Goal: Information Seeking & Learning: Find specific fact

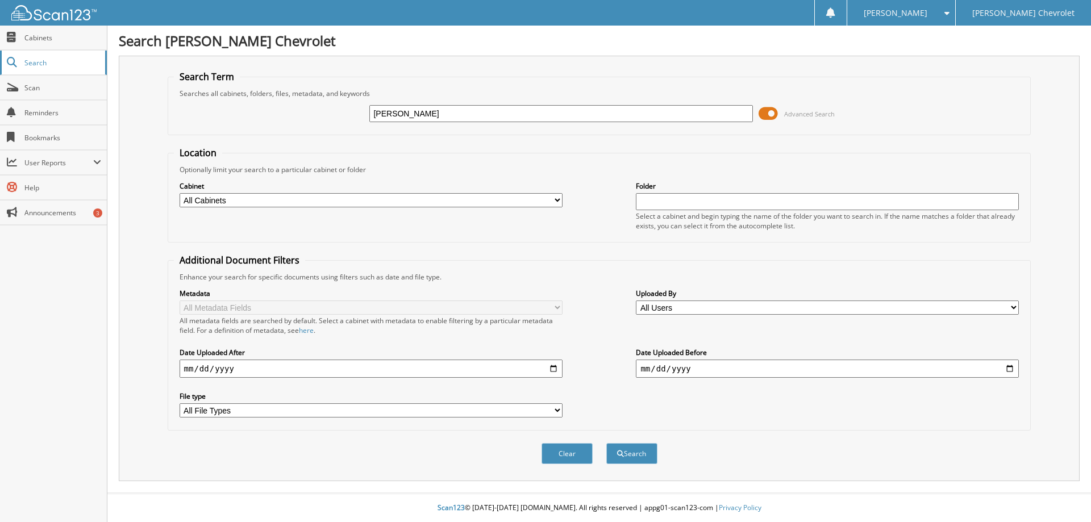
type input "[PERSON_NAME]"
click at [606, 443] on button "Search" at bounding box center [631, 453] width 51 height 21
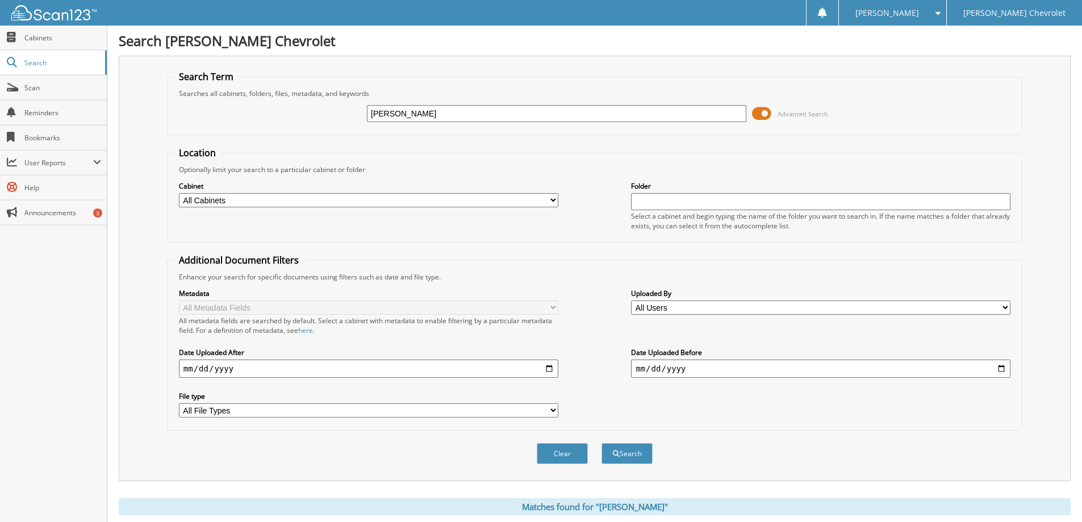
click at [759, 116] on span at bounding box center [761, 113] width 19 height 17
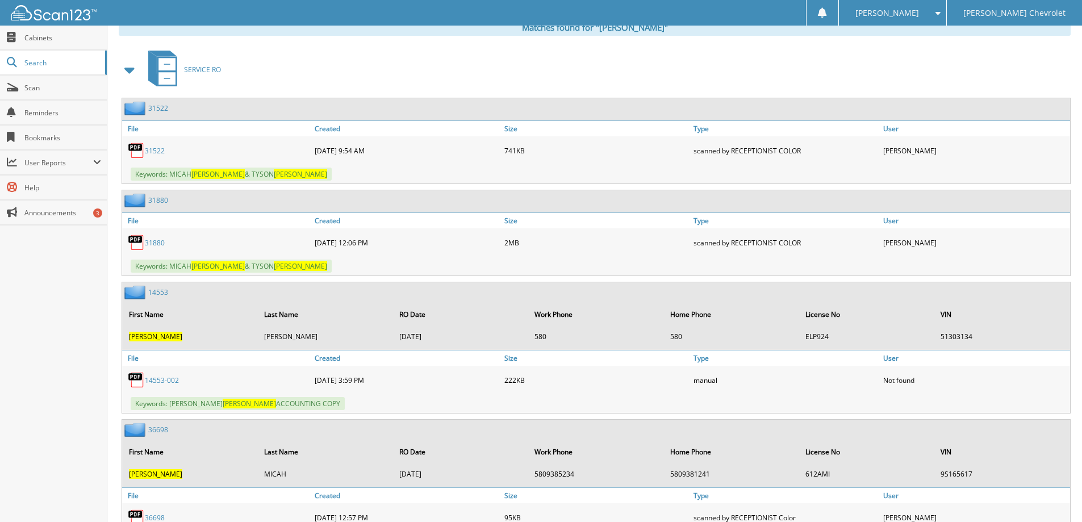
scroll to position [30, 0]
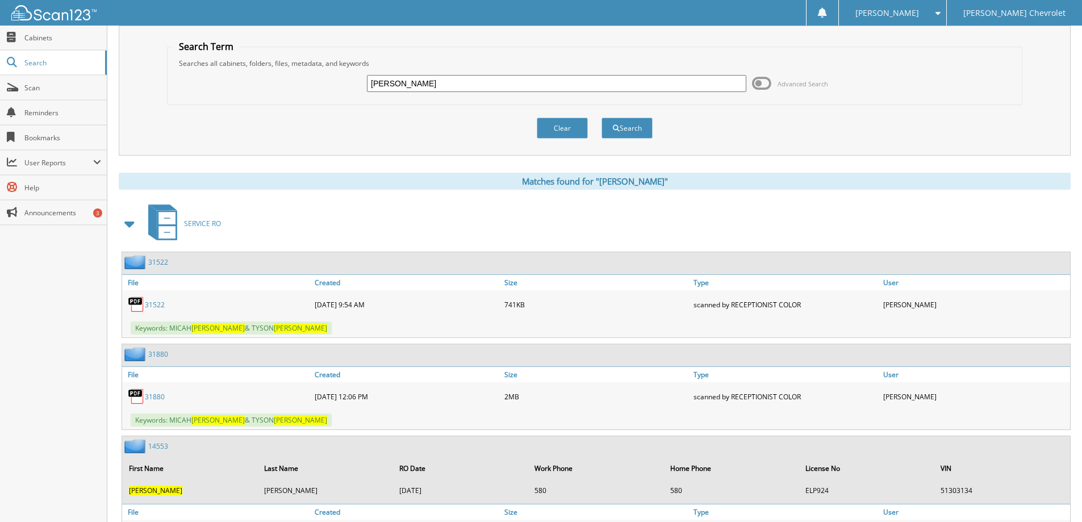
click at [432, 83] on input "[PERSON_NAME]" at bounding box center [556, 83] width 379 height 17
type input "B"
type input "[PERSON_NAME]"
click at [602, 118] on button "Search" at bounding box center [627, 128] width 51 height 21
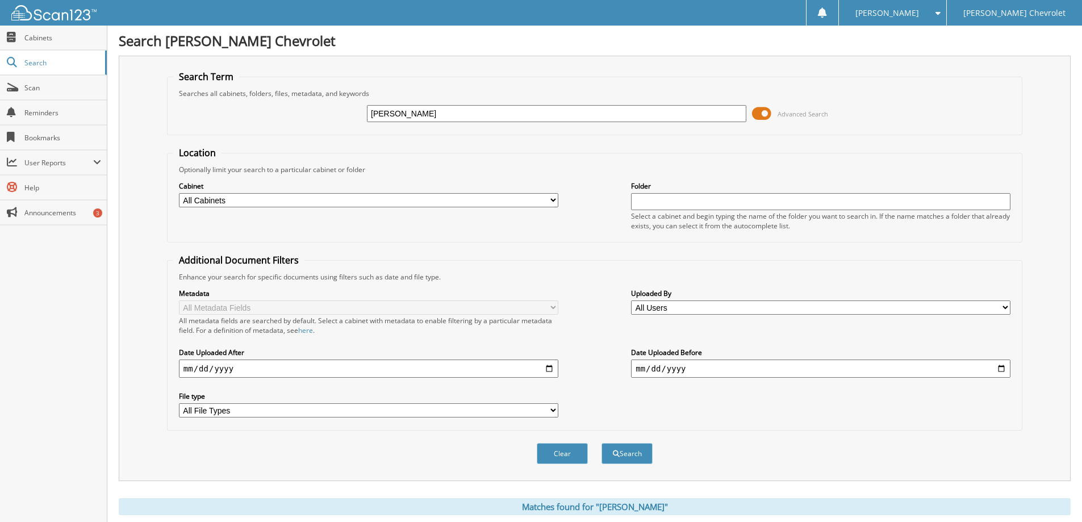
click at [753, 112] on span at bounding box center [761, 113] width 19 height 17
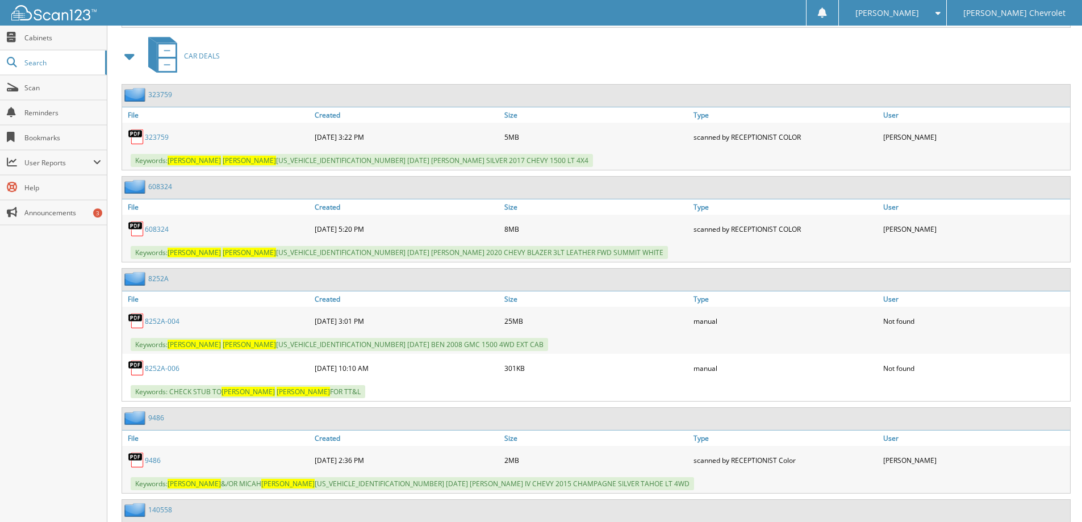
scroll to position [4430, 0]
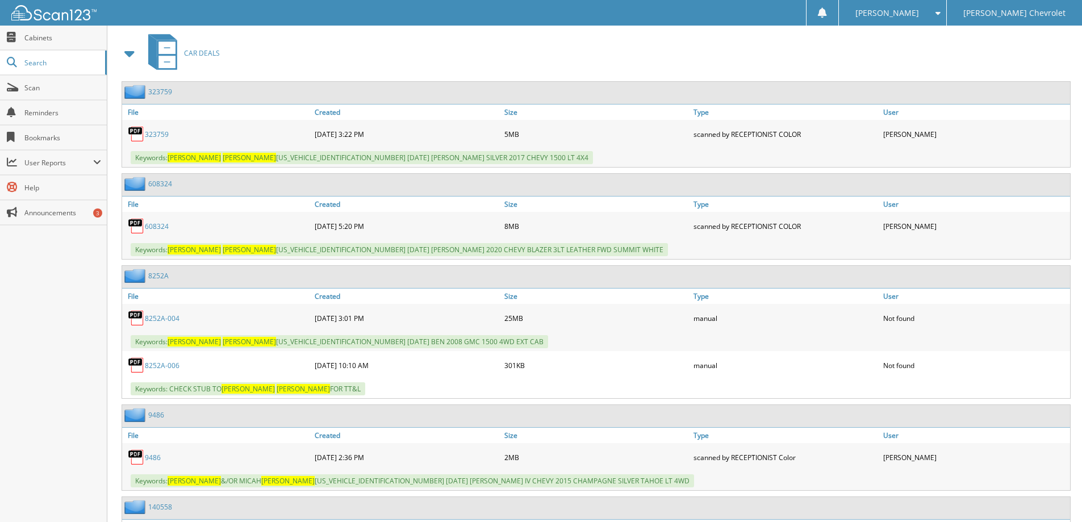
click at [154, 223] on link "608324" at bounding box center [157, 227] width 24 height 10
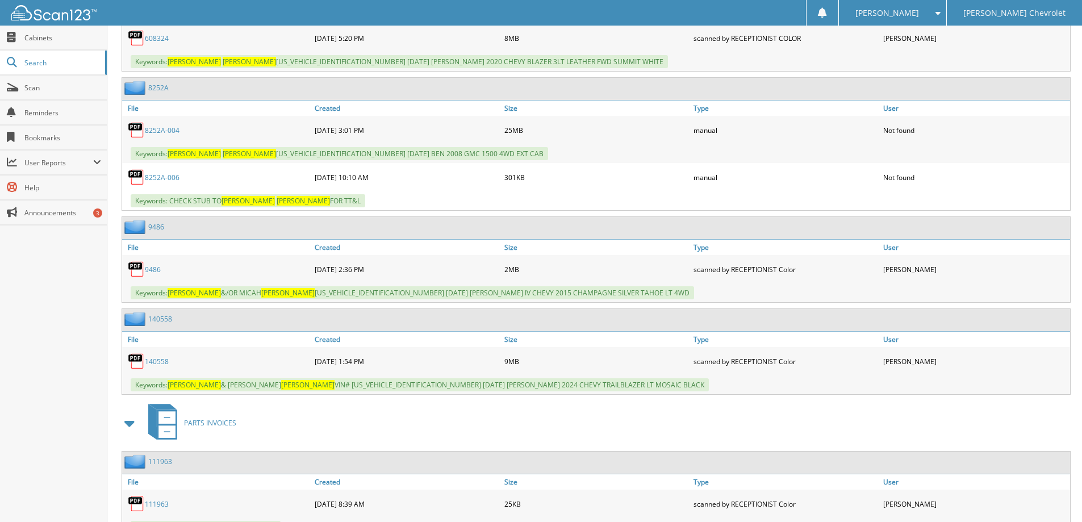
scroll to position [4658, 0]
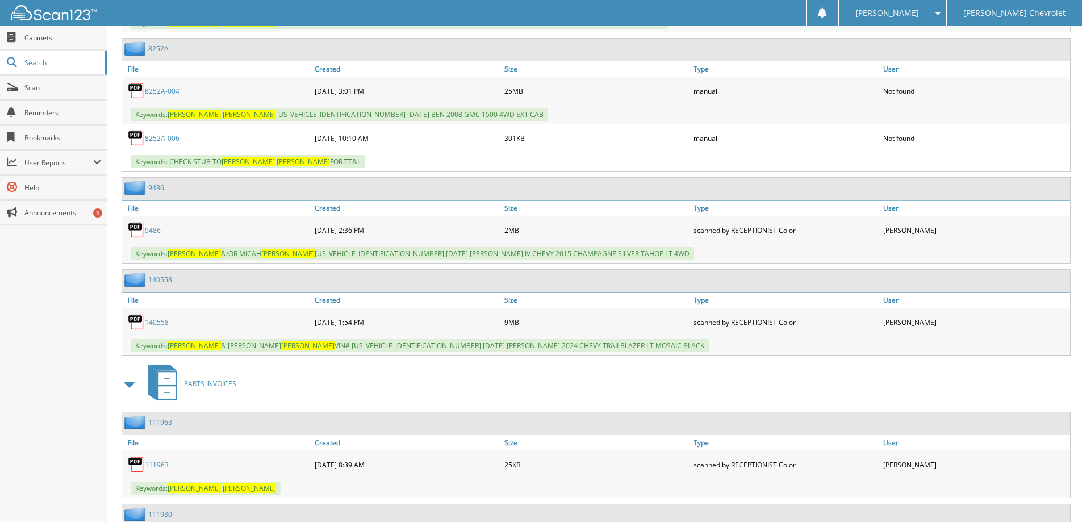
click at [161, 322] on link "140558" at bounding box center [157, 323] width 24 height 10
